Goal: Communication & Community: Answer question/provide support

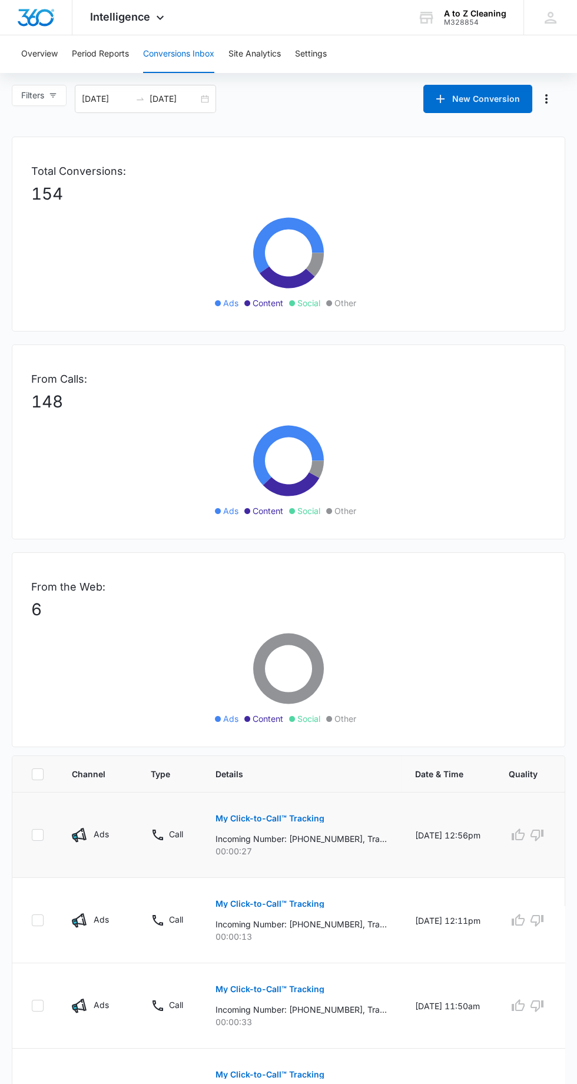
click at [288, 822] on button "My Click-to-Call™ Tracking" at bounding box center [270, 819] width 109 height 28
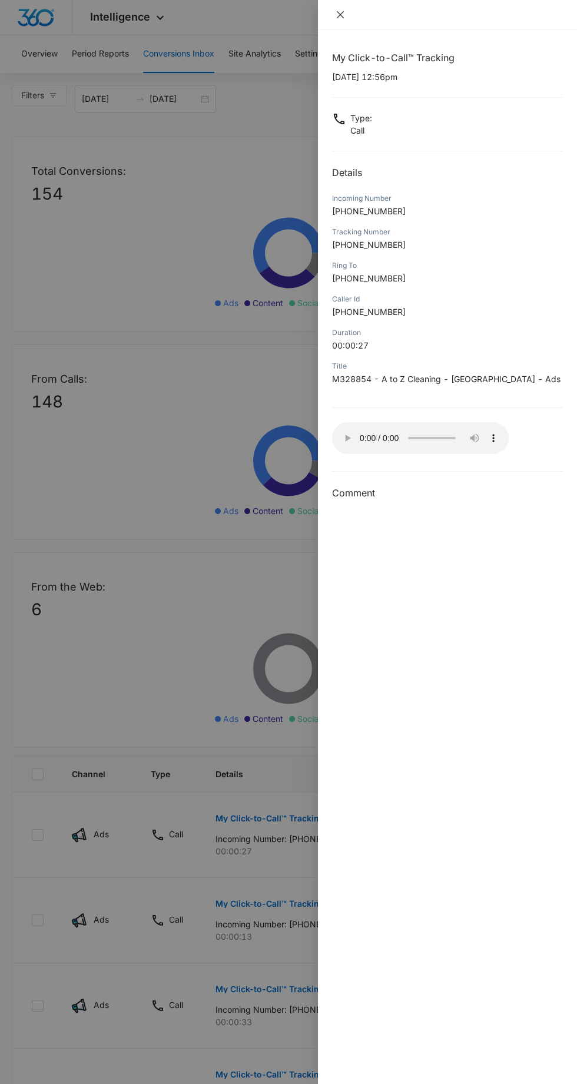
click at [340, 14] on icon "close" at bounding box center [340, 14] width 7 height 7
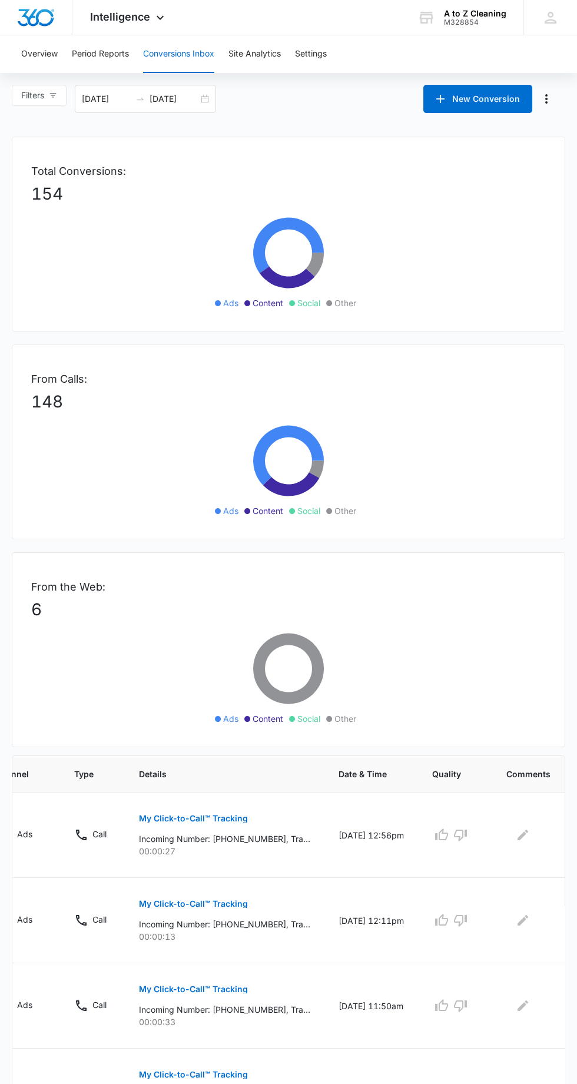
scroll to position [0, 71]
click at [527, 833] on icon "Edit Comments" at bounding box center [528, 835] width 11 height 11
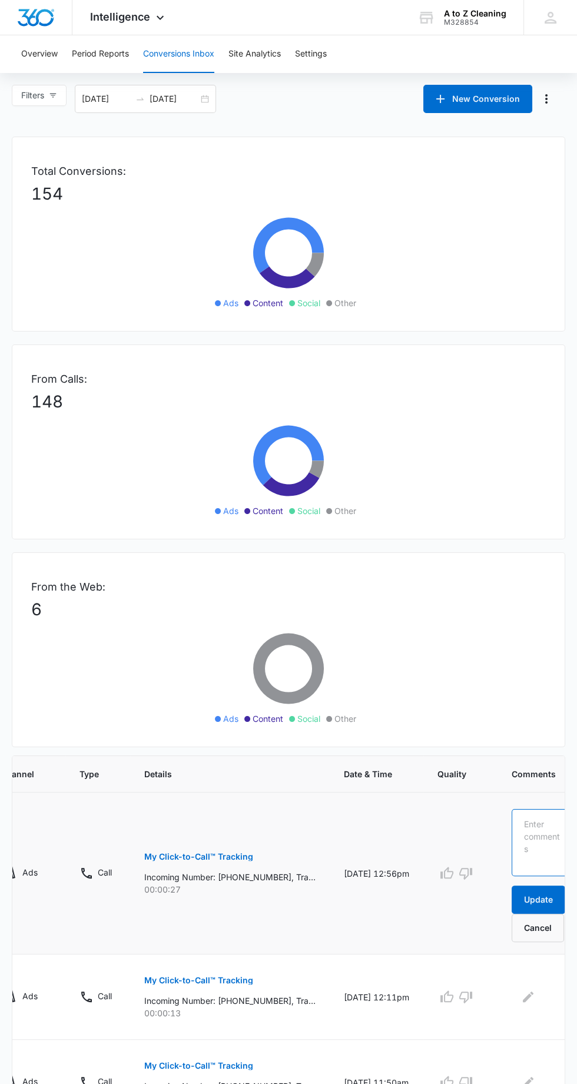
click at [540, 822] on textarea at bounding box center [544, 842] width 64 height 67
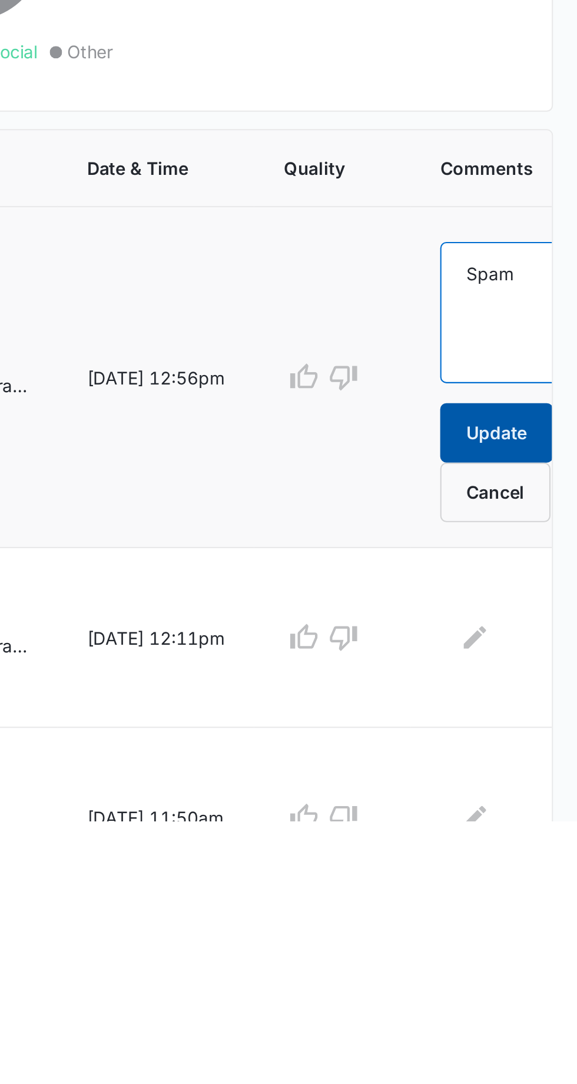
type textarea "Spam"
click at [540, 899] on button "Update" at bounding box center [539, 900] width 54 height 28
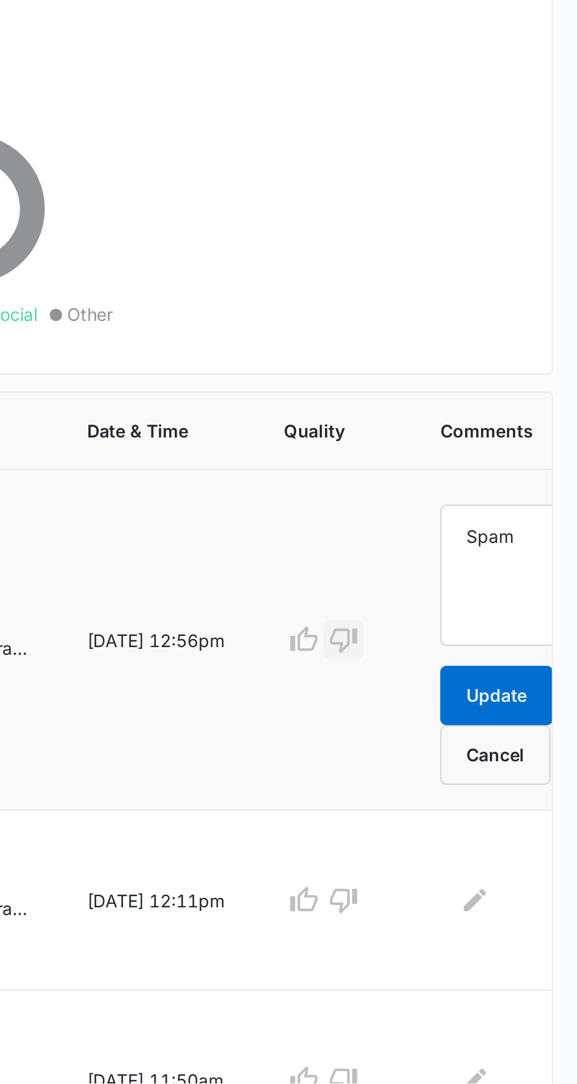
click at [465, 868] on icon "button" at bounding box center [466, 873] width 14 height 14
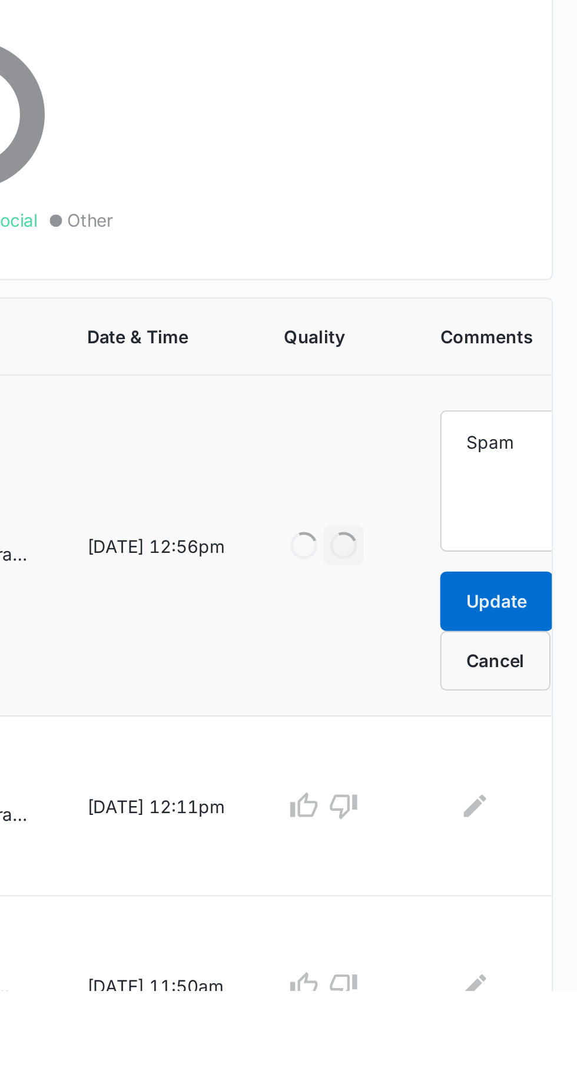
scroll to position [3, 0]
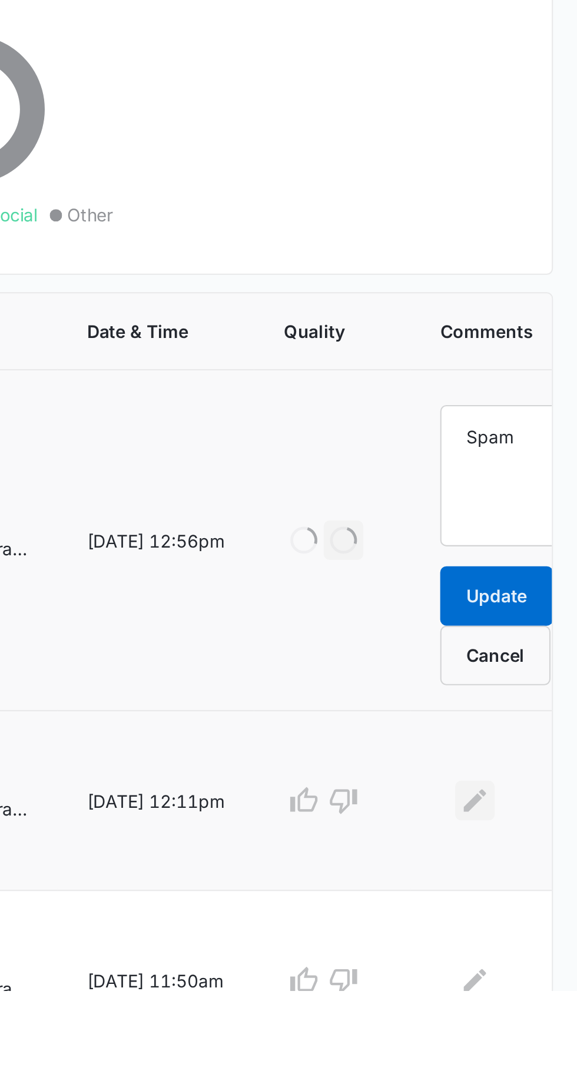
click at [530, 990] on icon "Edit Comments" at bounding box center [528, 994] width 11 height 11
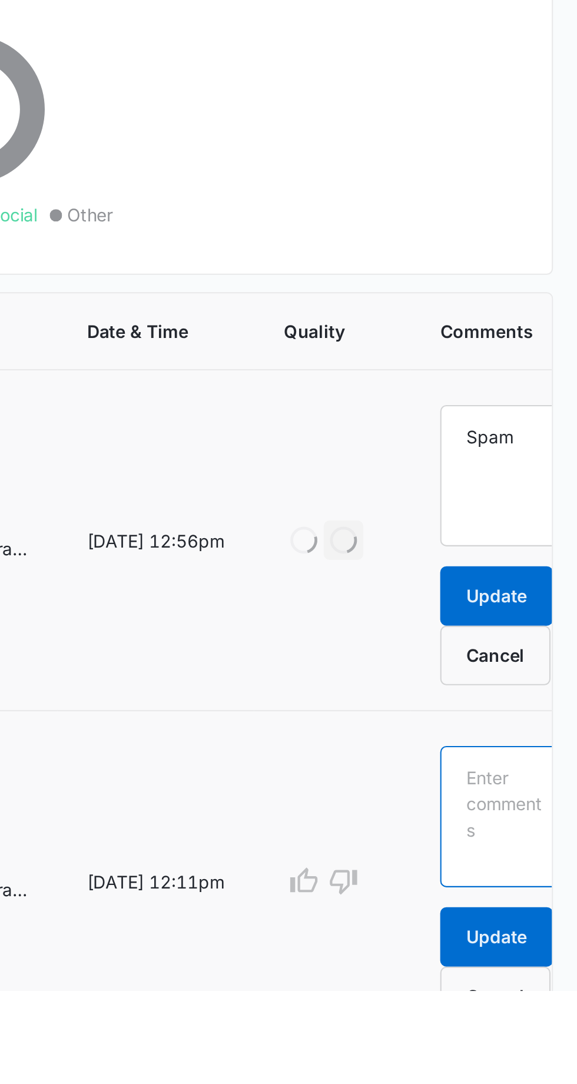
click at [541, 984] on textarea at bounding box center [544, 1001] width 64 height 67
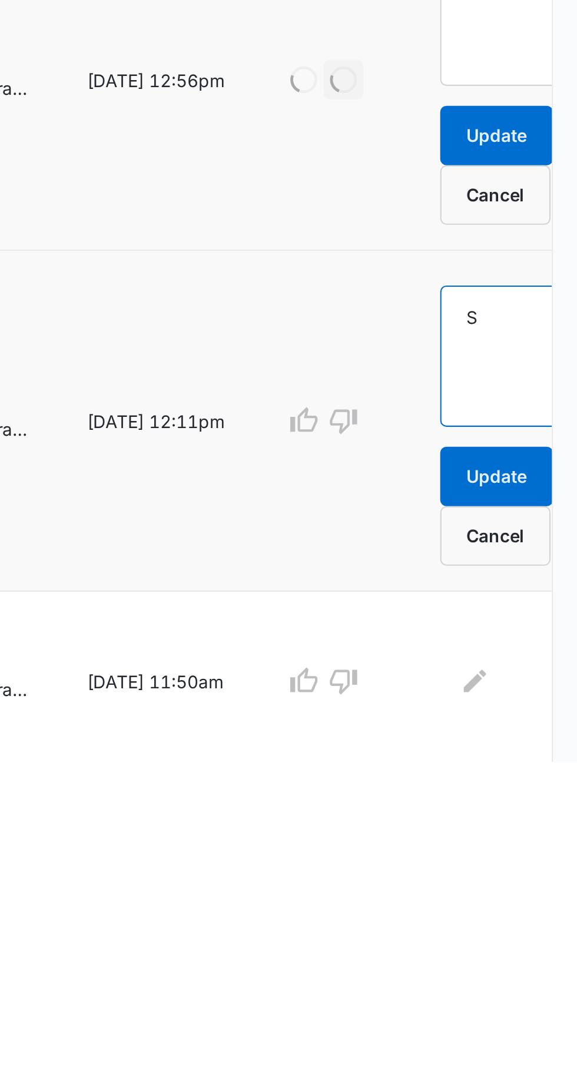
scroll to position [75, 0]
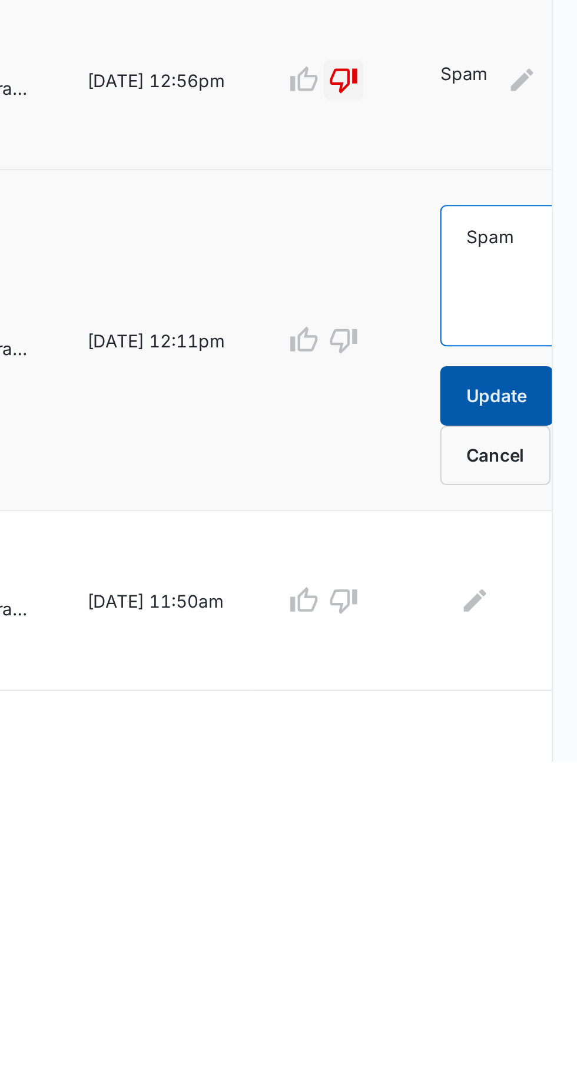
type textarea "Spam"
click at [543, 905] on button "Update" at bounding box center [539, 910] width 54 height 28
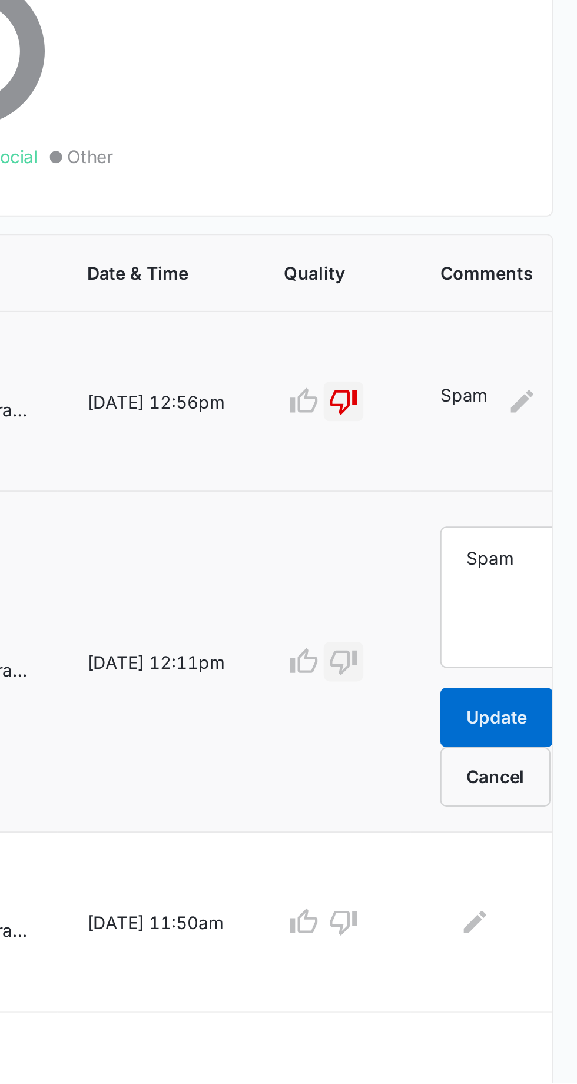
click at [462, 881] on icon "button" at bounding box center [466, 884] width 14 height 14
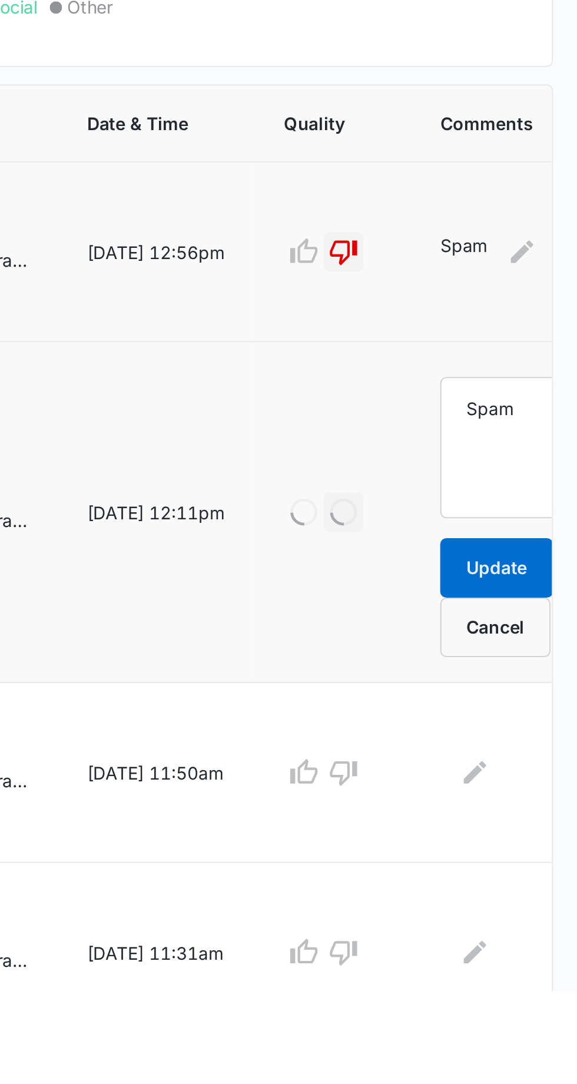
scroll to position [102, 0]
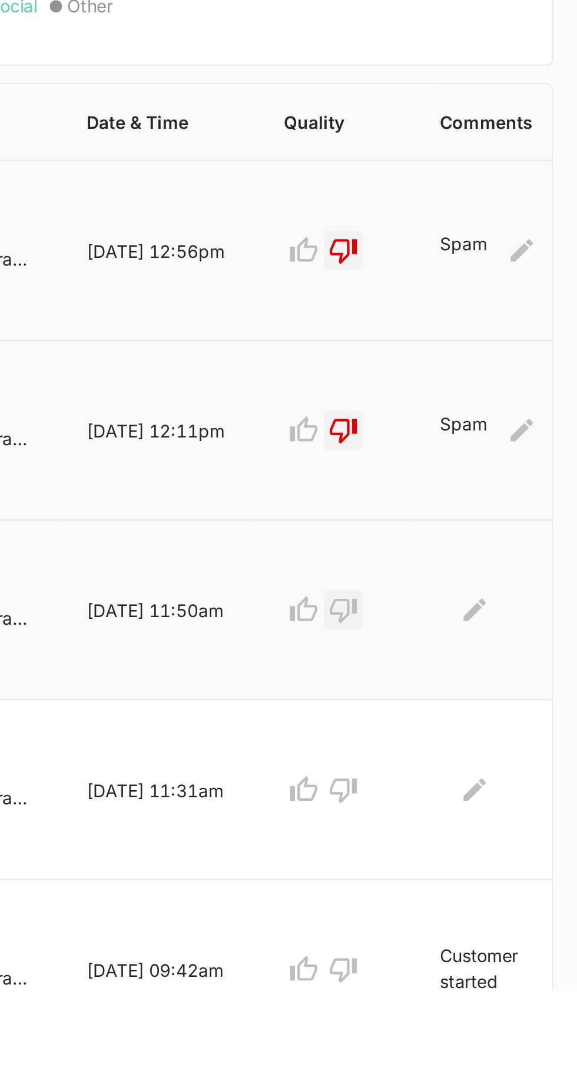
click at [471, 898] on icon "button" at bounding box center [465, 904] width 13 height 12
click at [466, 993] on icon "button" at bounding box center [466, 989] width 14 height 14
click at [462, 1080] on button "button" at bounding box center [465, 1074] width 19 height 19
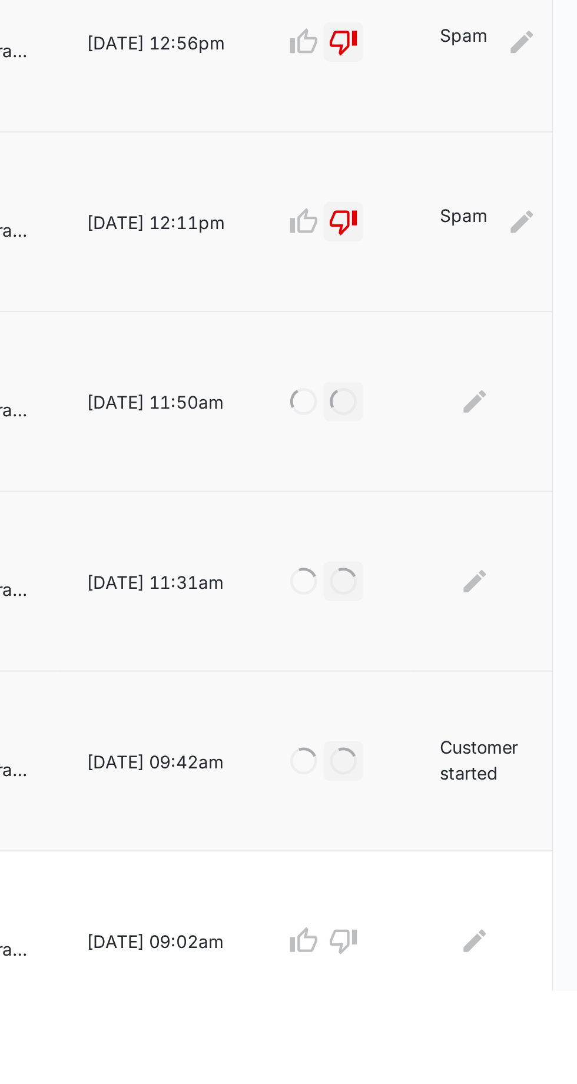
scroll to position [205, 0]
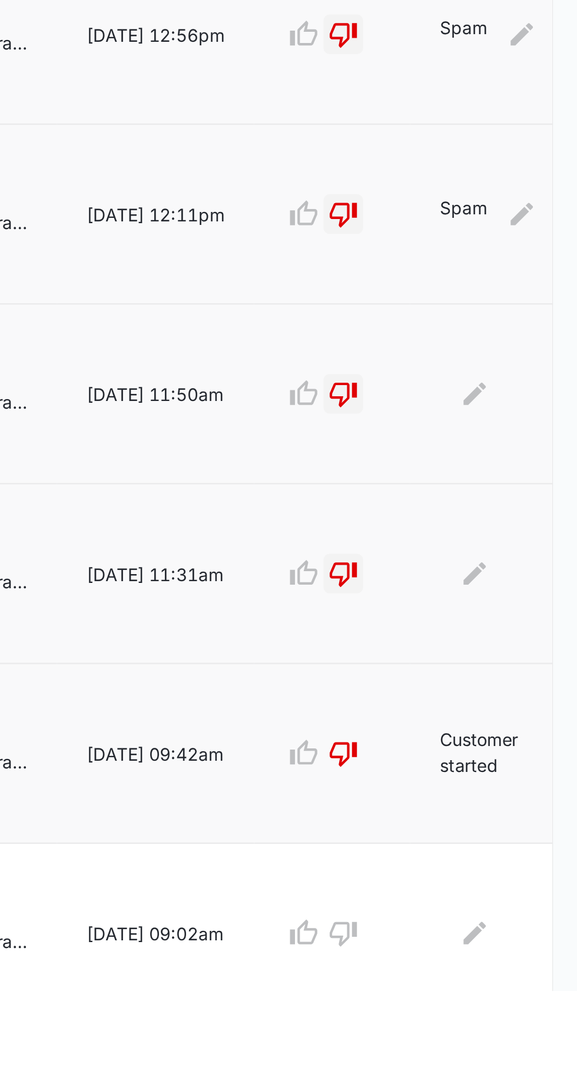
click at [533, 971] on p "Customer started speaking spanish, and employee hung up." at bounding box center [536, 972] width 49 height 27
click at [533, 972] on p "Customer started speaking spanish, and employee hung up." at bounding box center [536, 972] width 49 height 27
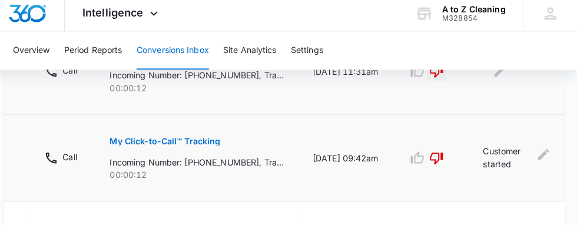
scroll to position [1019, 0]
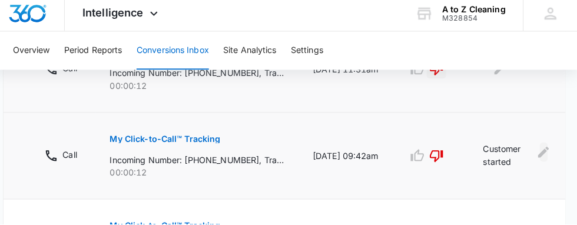
click at [541, 153] on icon "Edit Comments" at bounding box center [543, 153] width 11 height 11
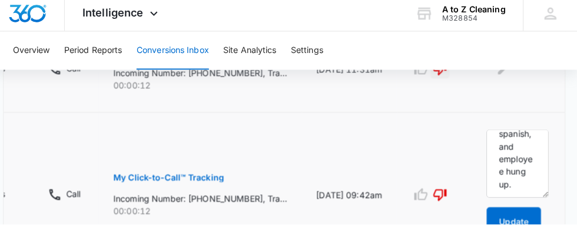
scroll to position [49, 0]
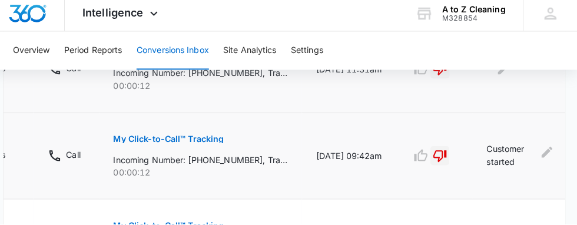
click at [448, 154] on button "button" at bounding box center [441, 157] width 19 height 19
click at [206, 132] on button "My Click-to-Call™ Tracking" at bounding box center [174, 141] width 109 height 28
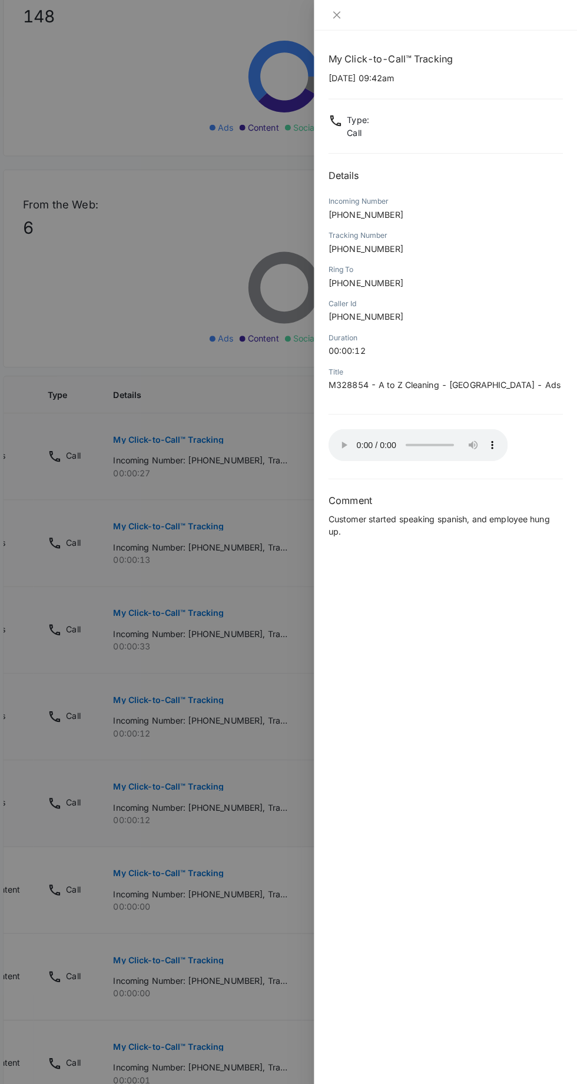
scroll to position [381, 0]
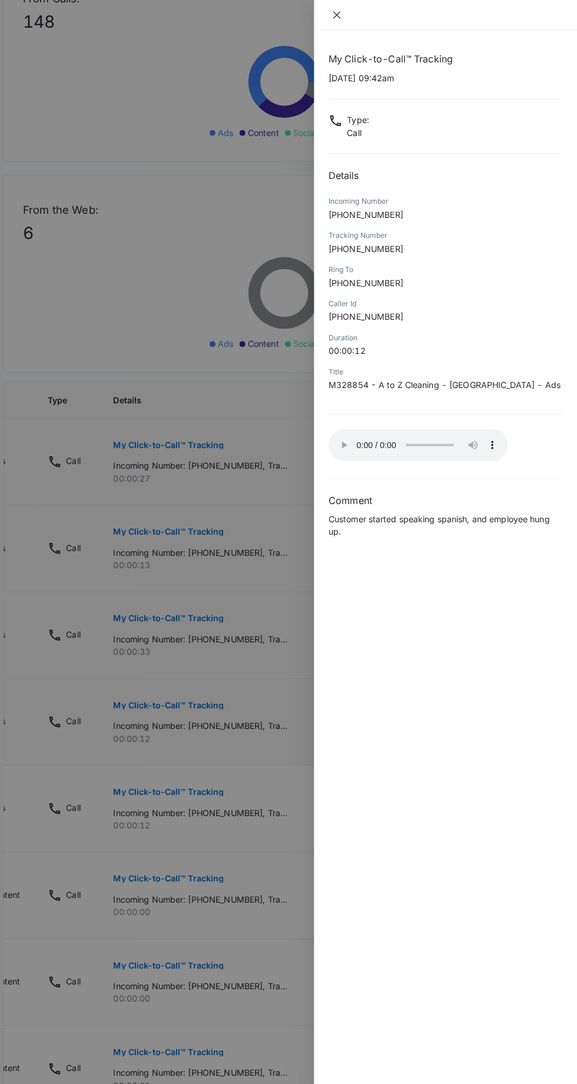
click at [340, 14] on icon "close" at bounding box center [340, 14] width 7 height 7
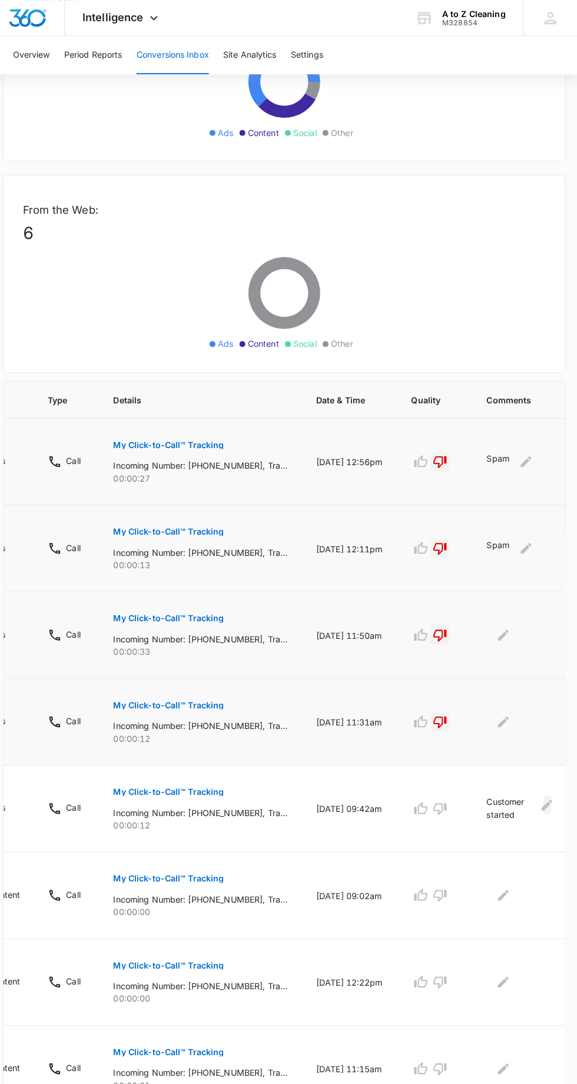
click at [545, 792] on icon "Edit Comments" at bounding box center [547, 792] width 11 height 11
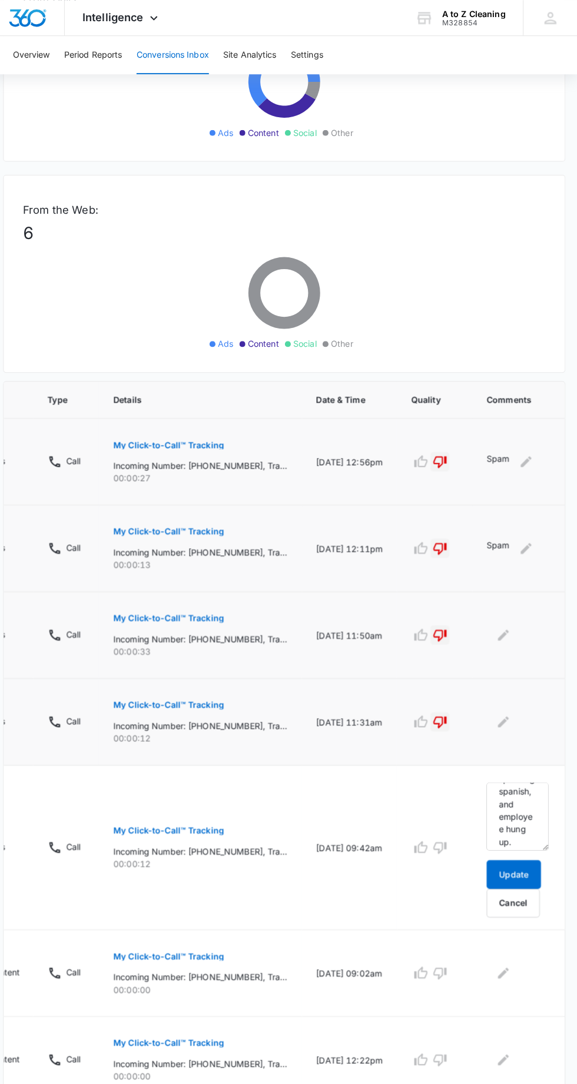
scroll to position [49, 0]
click at [528, 815] on textarea "Customer started speaking spanish, and employee hung up." at bounding box center [518, 803] width 61 height 67
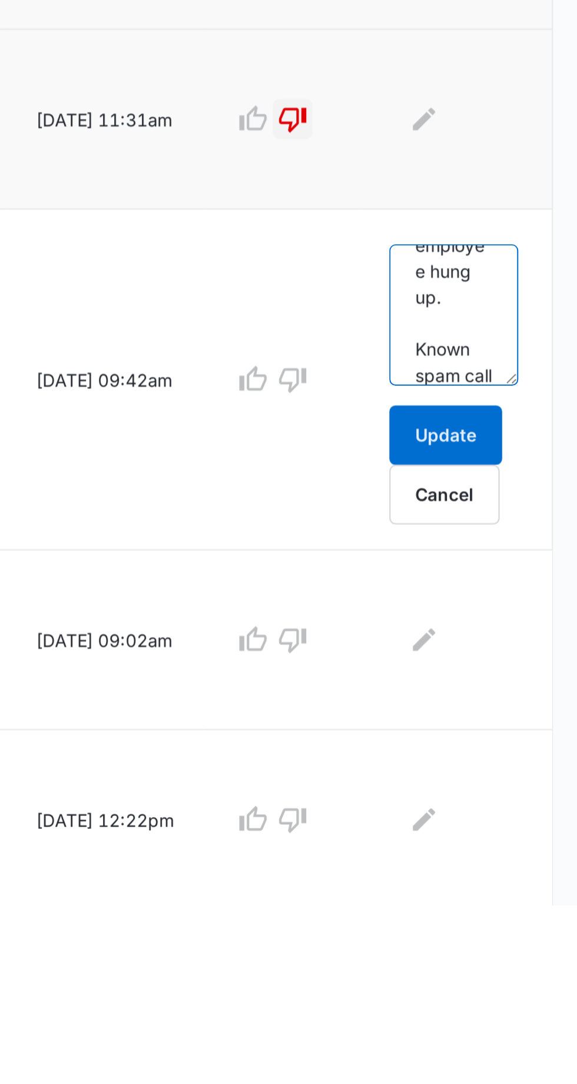
scroll to position [89, 0]
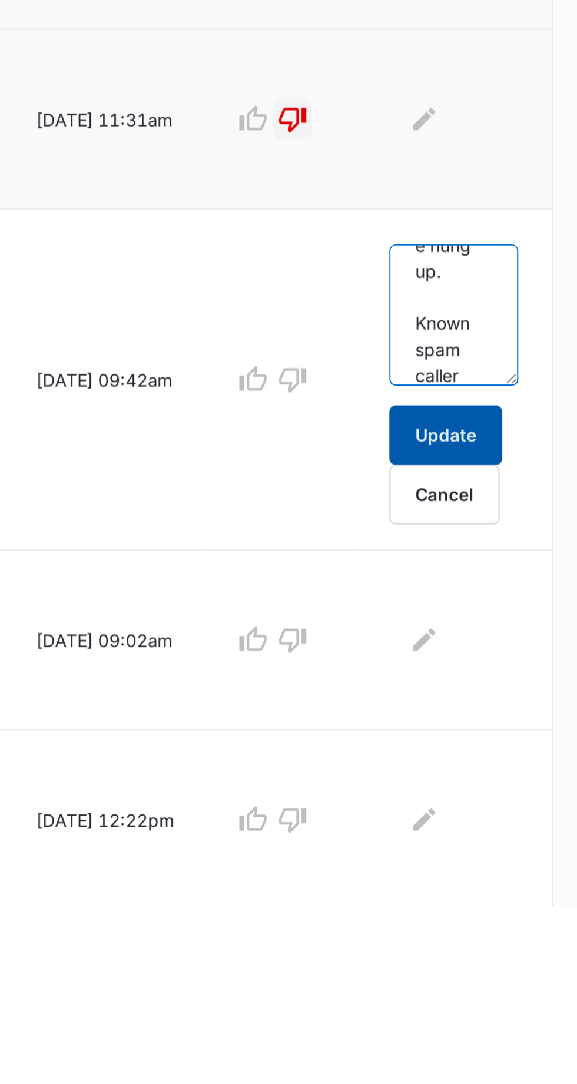
type textarea "Customer started speaking spanish, and employee hung up. Known spam caller"
click at [524, 851] on button "Update" at bounding box center [515, 861] width 54 height 28
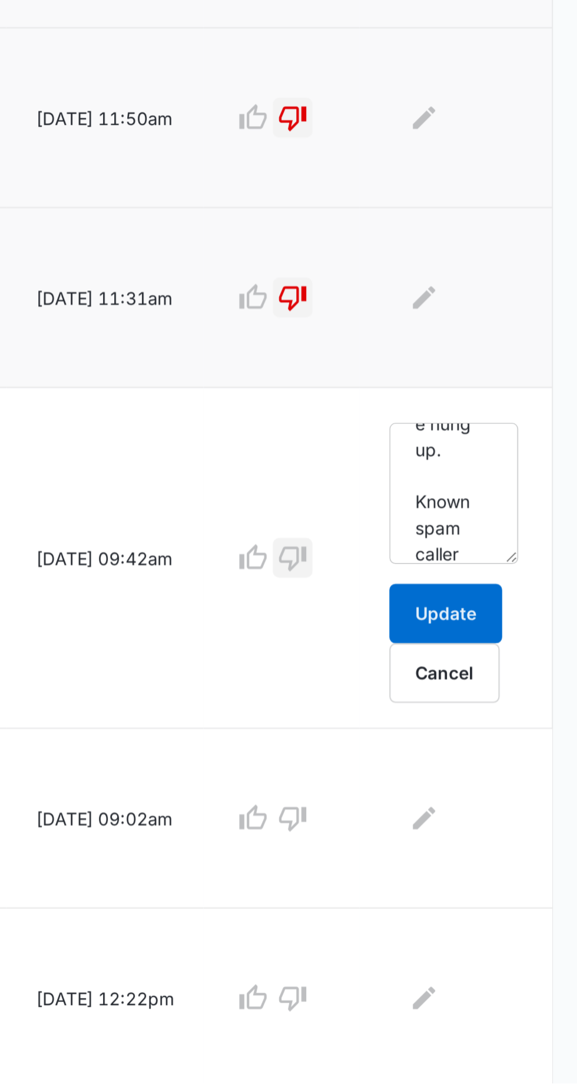
click at [448, 834] on button "button" at bounding box center [441, 834] width 19 height 19
click at [509, 788] on textarea "Customer started speaking spanish, and employee hung up. Known spam caller" at bounding box center [518, 803] width 61 height 67
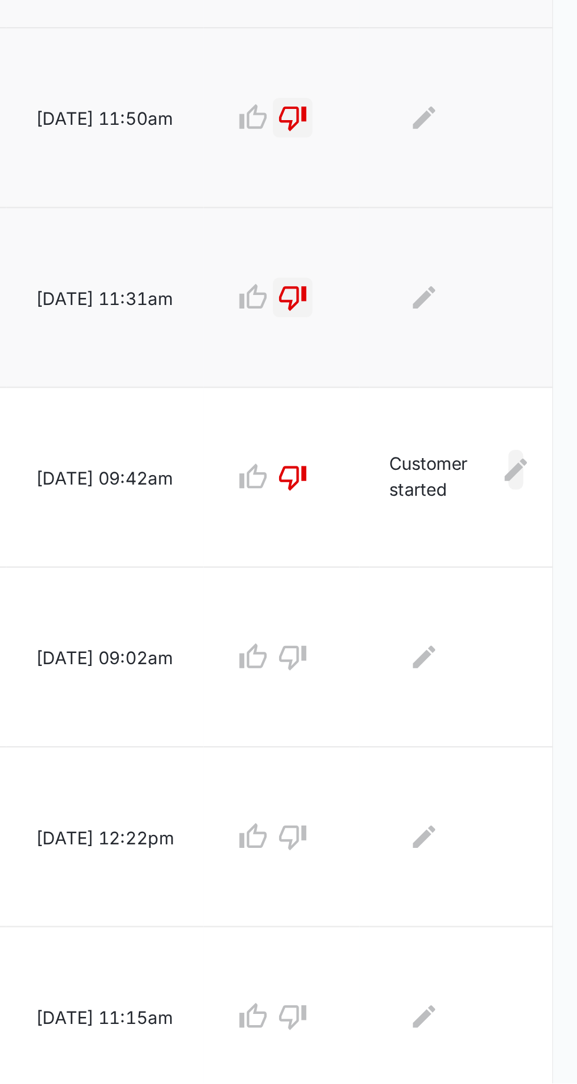
click at [547, 786] on icon "Edit Comments" at bounding box center [548, 793] width 14 height 14
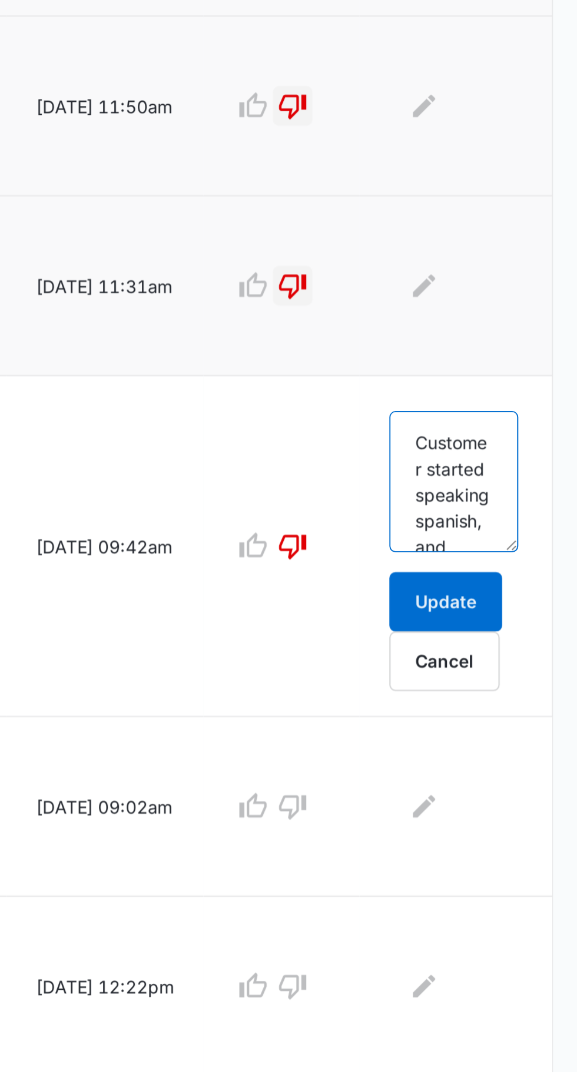
click at [522, 825] on textarea "Customer started speaking spanish, and employee hung up. Known spam caller" at bounding box center [518, 803] width 61 height 67
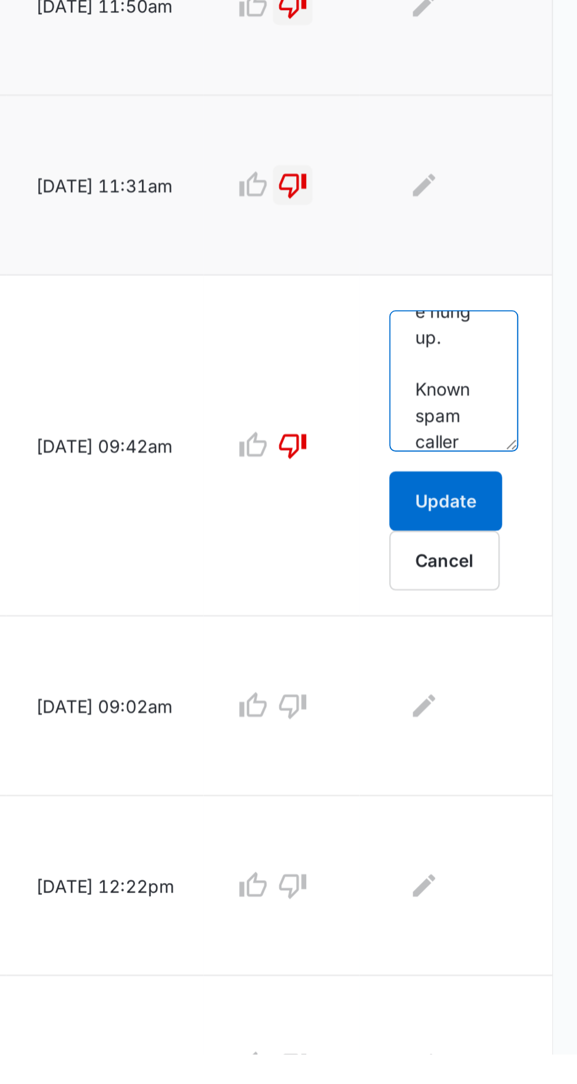
scroll to position [89, 0]
click at [499, 759] on textarea "Customer started speaking spanish, and employee hung up. Known spam caller" at bounding box center [518, 764] width 61 height 67
click at [507, 774] on textarea "Customer started speaking spanish, and employee hung up. This is a Known spam c…" at bounding box center [518, 764] width 61 height 67
click at [506, 780] on textarea "Customer started speaking spanish, and employee hung up. This is a Known spam c…" at bounding box center [518, 764] width 61 height 67
click at [532, 780] on textarea "Customer started speaking spanish, and employee hung up. This is a known spam c…" at bounding box center [518, 764] width 61 height 67
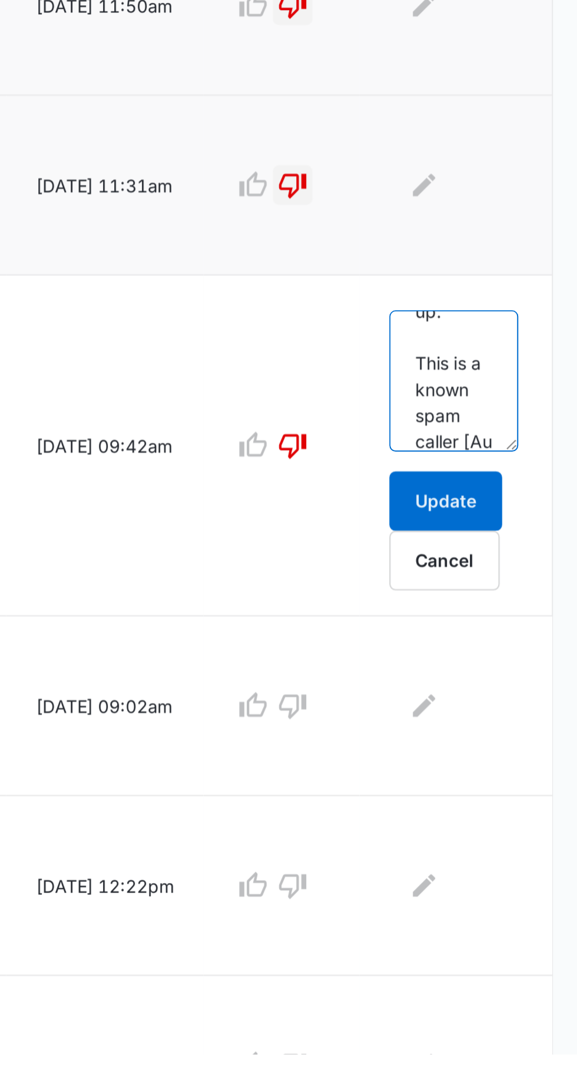
scroll to position [114, 0]
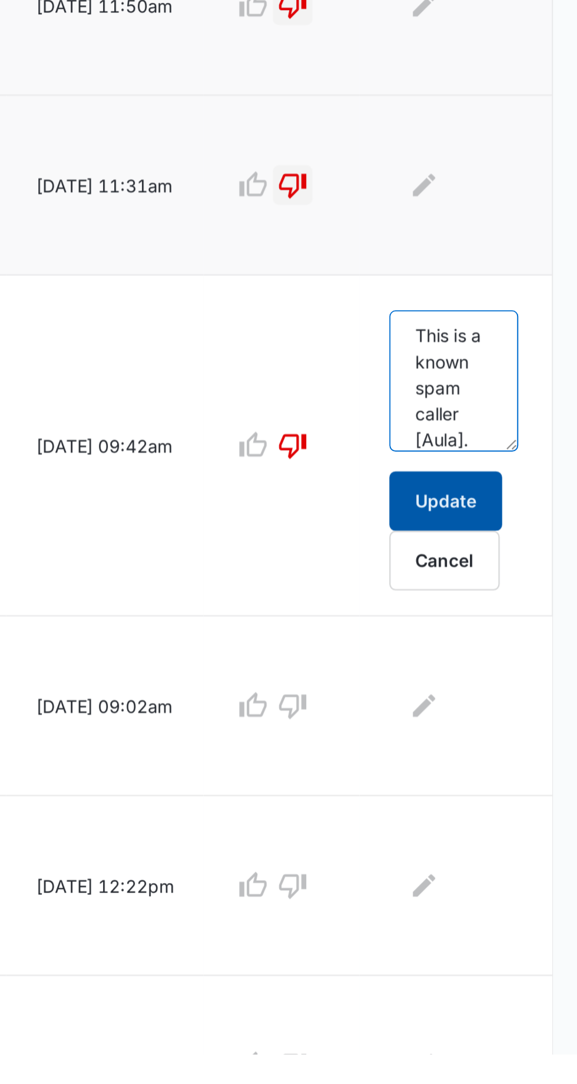
type textarea "Customer started speaking spanish, and employee hung up. This is a known spam c…"
click at [536, 813] on button "Update" at bounding box center [515, 822] width 54 height 28
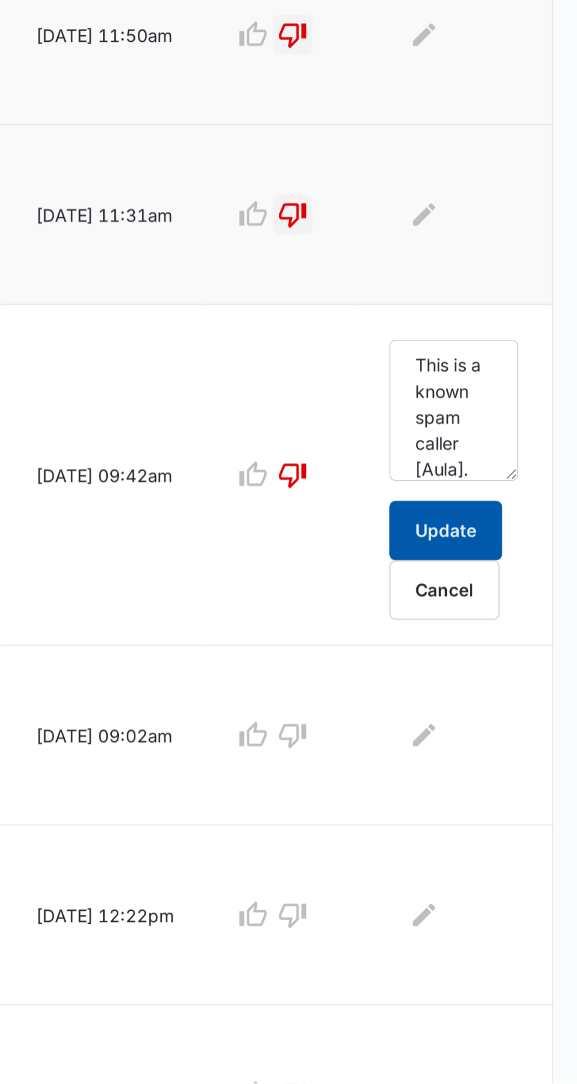
click at [527, 822] on button "Update" at bounding box center [515, 822] width 54 height 28
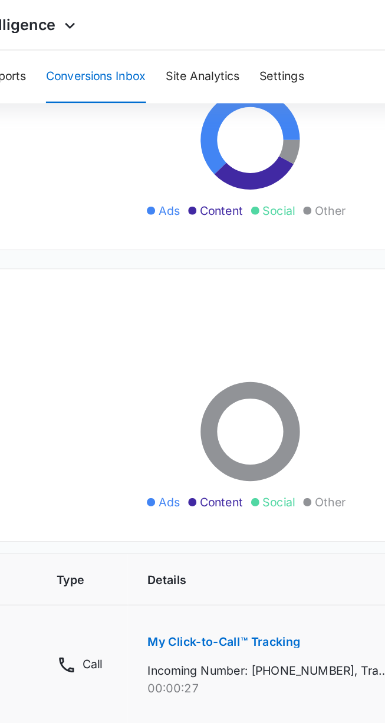
scroll to position [0, 0]
